Goal: Navigation & Orientation: Find specific page/section

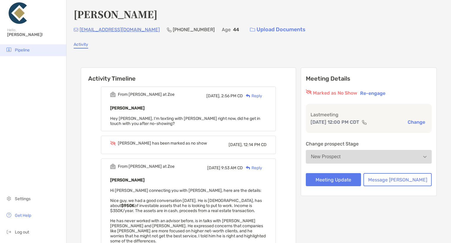
click at [16, 49] on span "Pipeline" at bounding box center [22, 50] width 15 height 5
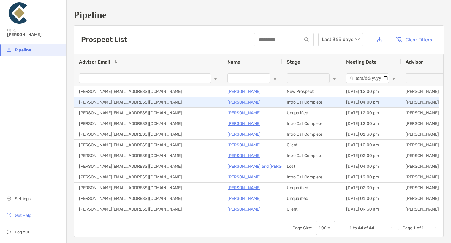
click at [239, 102] on p "[PERSON_NAME]" at bounding box center [244, 101] width 33 height 7
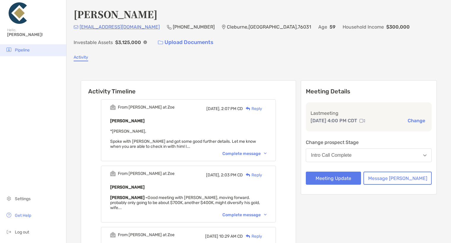
click at [22, 50] on span "Pipeline" at bounding box center [22, 50] width 15 height 5
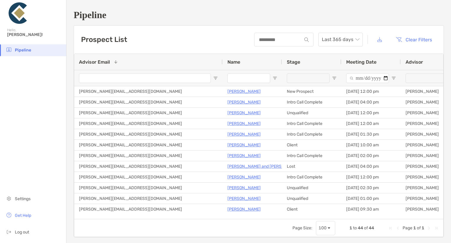
click at [60, 83] on div "Pipeline Settings Get Help Log out" at bounding box center [33, 143] width 66 height 198
